Goal: Task Accomplishment & Management: Use online tool/utility

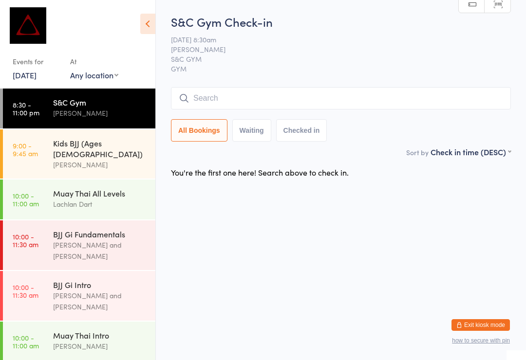
click at [321, 104] on input "search" at bounding box center [341, 98] width 340 height 22
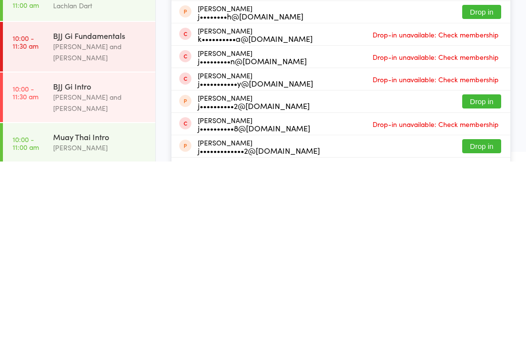
scroll to position [85, 0]
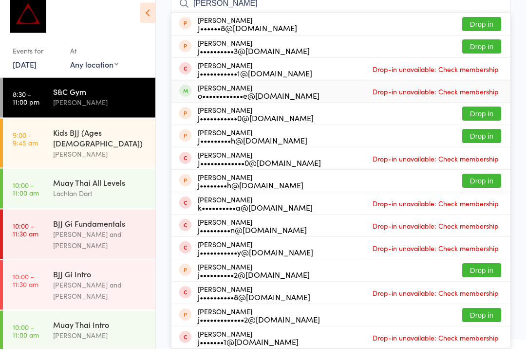
type input "[PERSON_NAME]"
click at [302, 92] on div "[PERSON_NAME] o••••••••••••e@[DOMAIN_NAME] Drop-in unavailable: Check membership" at bounding box center [340, 103] width 339 height 22
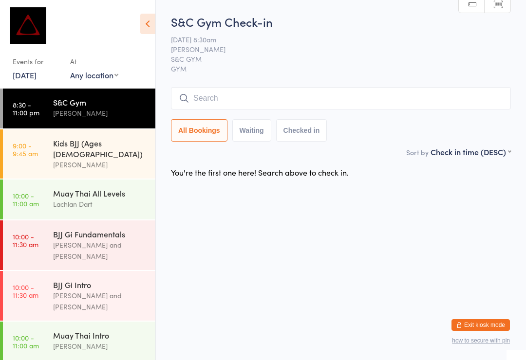
click at [37, 334] on time "10:00 - 11:00 am" at bounding box center [26, 342] width 26 height 16
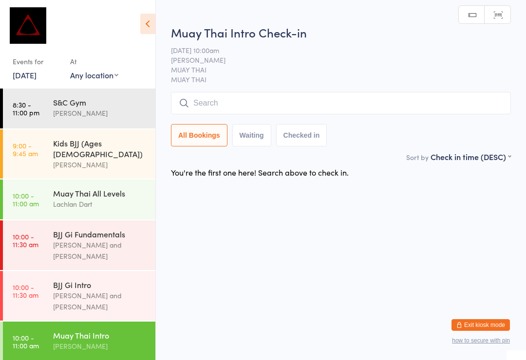
click at [280, 107] on input "search" at bounding box center [341, 103] width 340 height 22
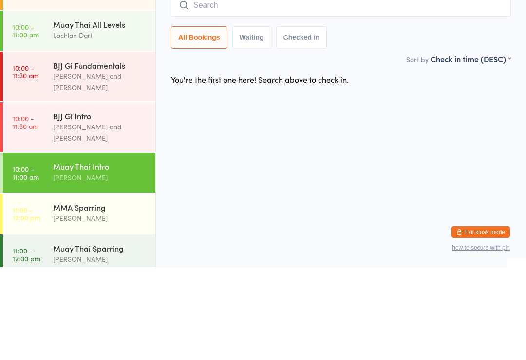
scroll to position [76, 0]
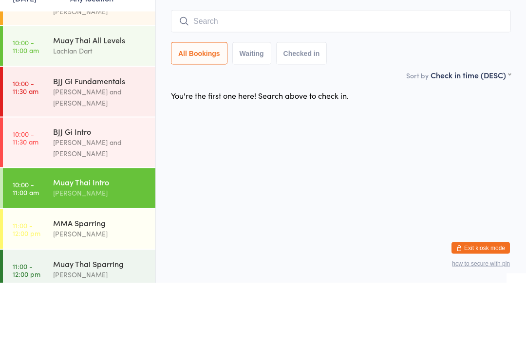
click at [116, 103] on div "Muay Thai All Levels Lachlan Dart" at bounding box center [104, 122] width 102 height 38
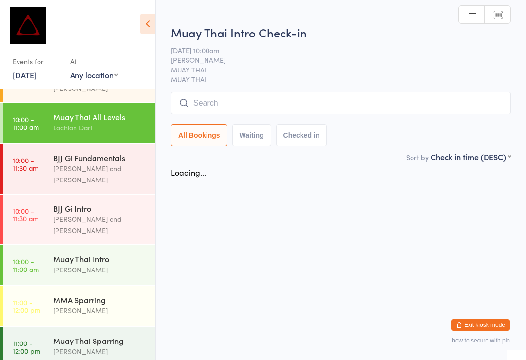
click at [236, 24] on h2 "Muay Thai Intro Check-in" at bounding box center [341, 32] width 340 height 16
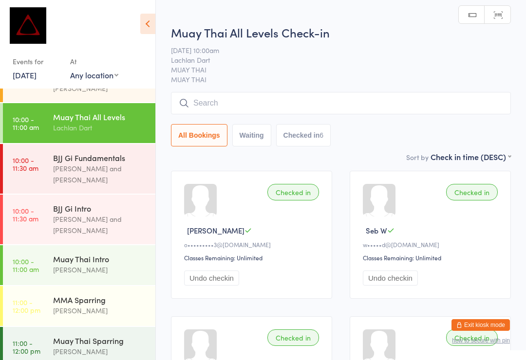
click at [272, 104] on input "search" at bounding box center [341, 103] width 340 height 22
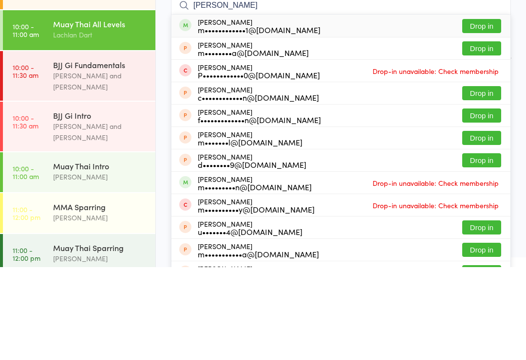
type input "[PERSON_NAME]"
click at [481, 112] on button "Drop in" at bounding box center [481, 119] width 39 height 14
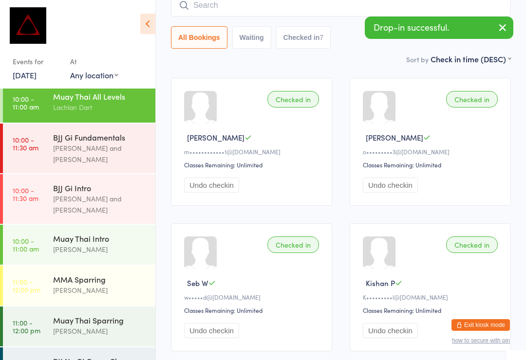
scroll to position [96, 0]
click at [96, 326] on div "[PERSON_NAME]" at bounding box center [100, 331] width 94 height 11
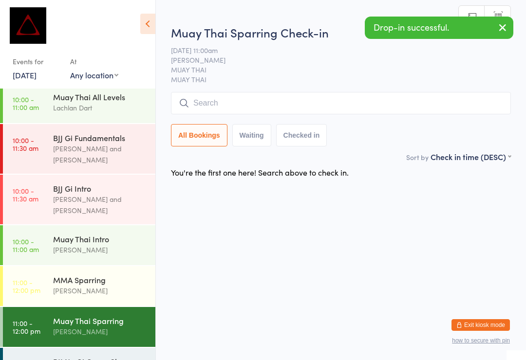
click at [428, 109] on input "search" at bounding box center [341, 103] width 340 height 22
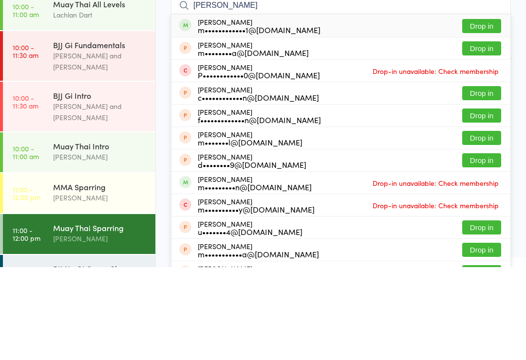
type input "[PERSON_NAME]"
click at [488, 112] on button "Drop in" at bounding box center [481, 119] width 39 height 14
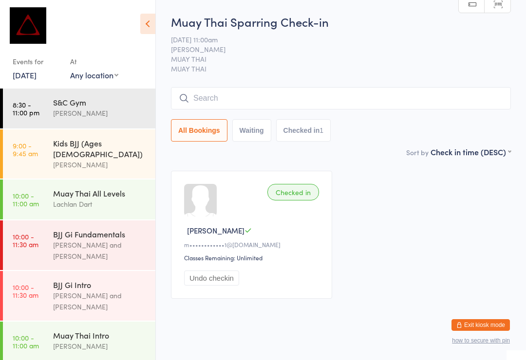
click at [45, 198] on link "10:00 - 11:00 am Muay Thai All Levels Lachlan Dart" at bounding box center [79, 200] width 152 height 40
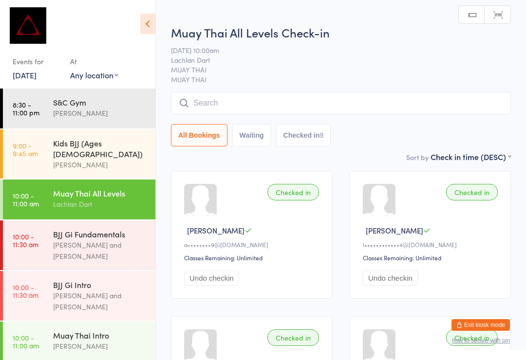
click at [217, 96] on input "search" at bounding box center [341, 103] width 340 height 22
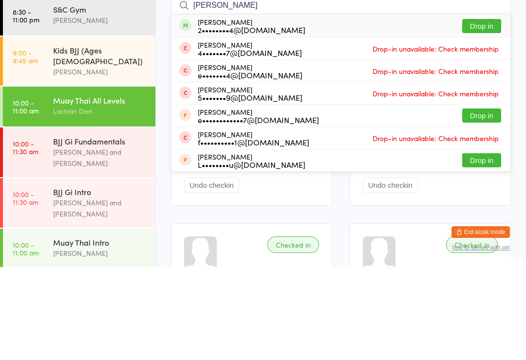
type input "[PERSON_NAME]"
click at [485, 112] on button "Drop in" at bounding box center [481, 119] width 39 height 14
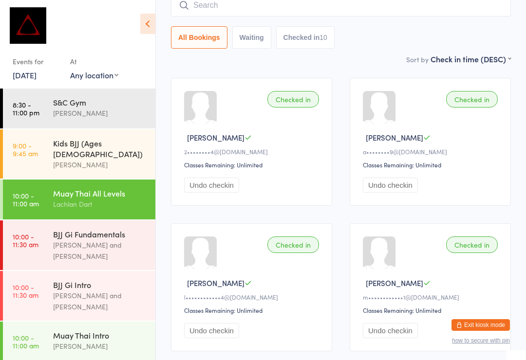
click at [264, 11] on input "search" at bounding box center [341, 5] width 340 height 22
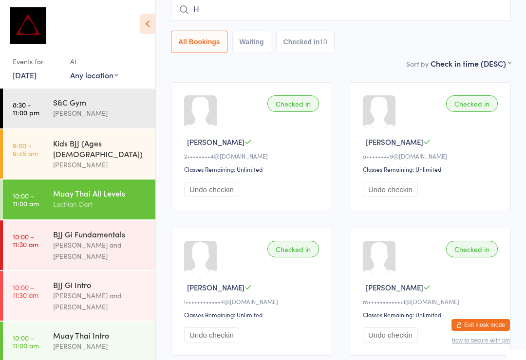
scroll to position [88, 0]
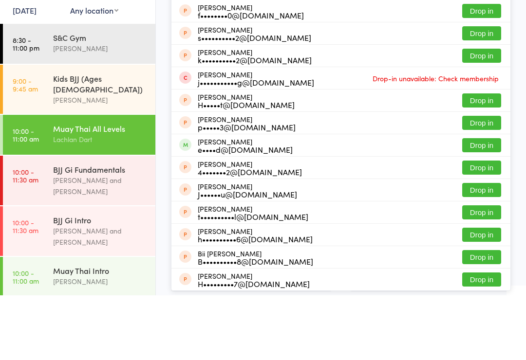
type input "[PERSON_NAME]"
click at [481, 203] on button "Drop in" at bounding box center [481, 210] width 39 height 14
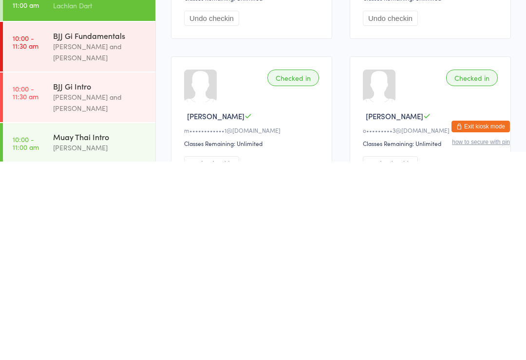
scroll to position [207, 0]
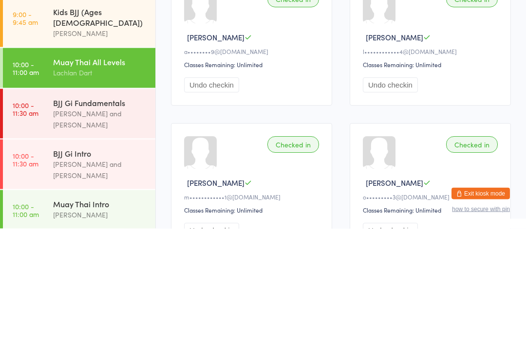
click at [16, 233] on time "10:00 - 11:30 am" at bounding box center [26, 241] width 26 height 16
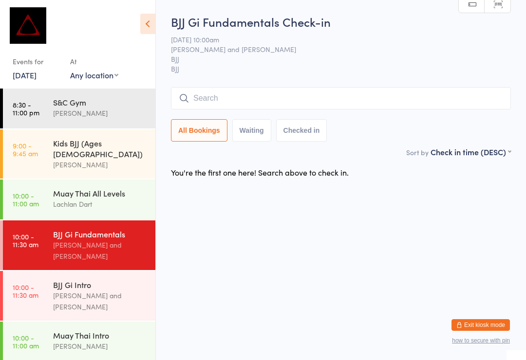
click at [31, 271] on link "10:00 - 11:30 am BJJ Gi Intro [PERSON_NAME] and [PERSON_NAME]" at bounding box center [79, 296] width 152 height 50
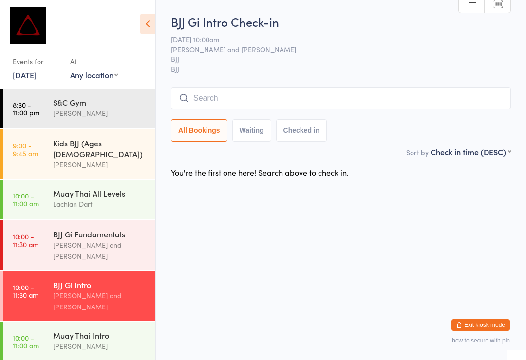
click at [114, 199] on div "Lachlan Dart" at bounding box center [100, 204] width 94 height 11
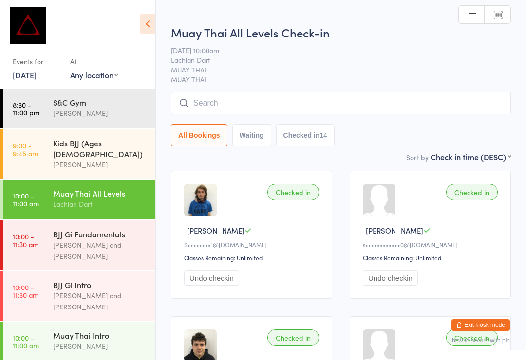
click at [426, 114] on input "search" at bounding box center [341, 103] width 340 height 22
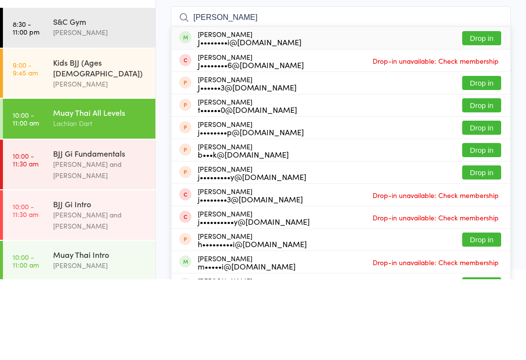
type input "[PERSON_NAME]"
click at [499, 112] on button "Drop in" at bounding box center [481, 119] width 39 height 14
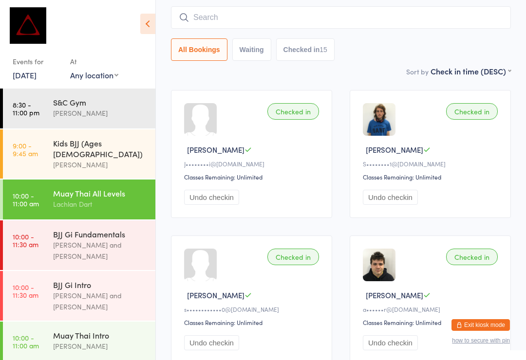
click at [411, 26] on input "search" at bounding box center [341, 17] width 340 height 22
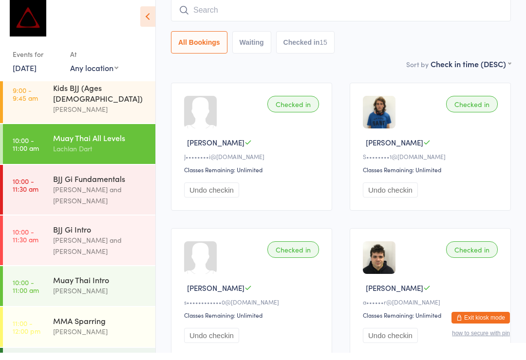
scroll to position [45, 0]
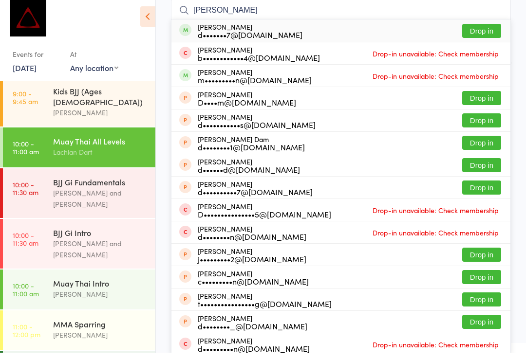
type input "[PERSON_NAME]"
click at [488, 33] on button "Drop in" at bounding box center [481, 38] width 39 height 14
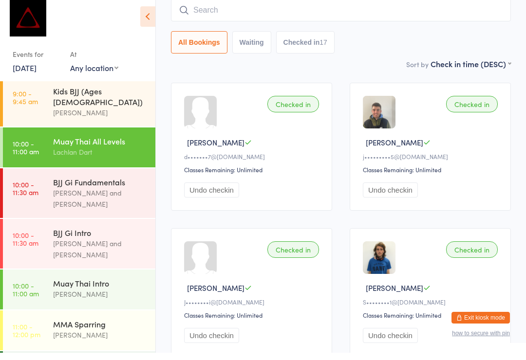
scroll to position [88, 0]
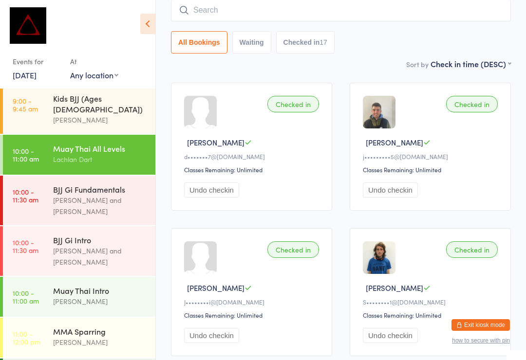
click at [76, 202] on div "BJJ Gi Fundamentals [PERSON_NAME] and [PERSON_NAME]" at bounding box center [104, 201] width 102 height 50
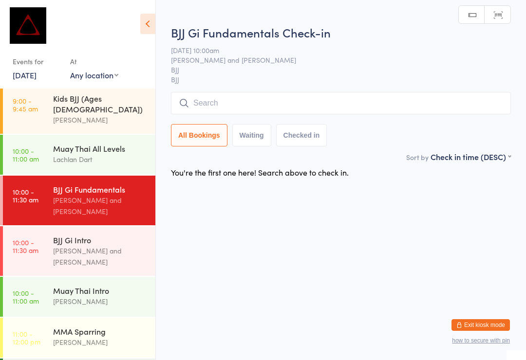
click at [212, 96] on input "search" at bounding box center [341, 103] width 340 height 22
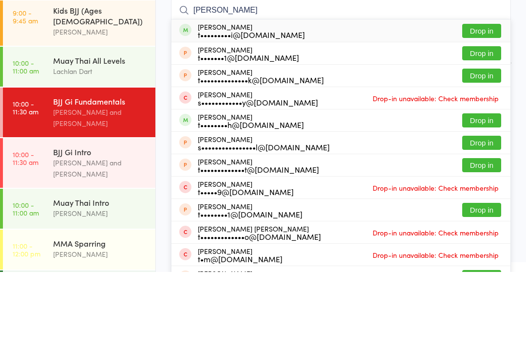
type input "[PERSON_NAME]"
click at [485, 112] on button "Drop in" at bounding box center [481, 119] width 39 height 14
